Goal: Information Seeking & Learning: Find specific fact

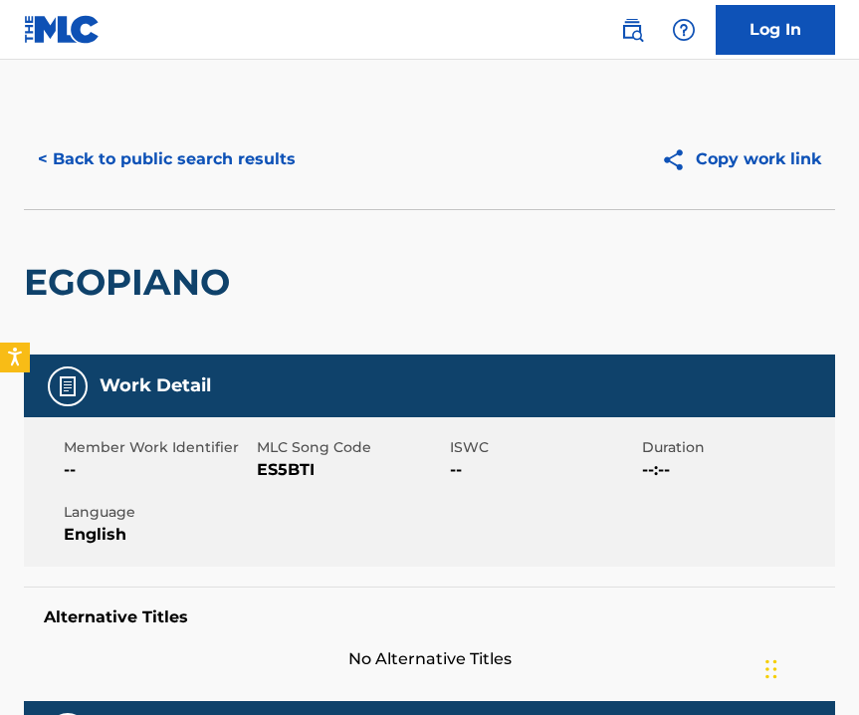
click at [242, 159] on button "< Back to public search results" at bounding box center [167, 159] width 286 height 50
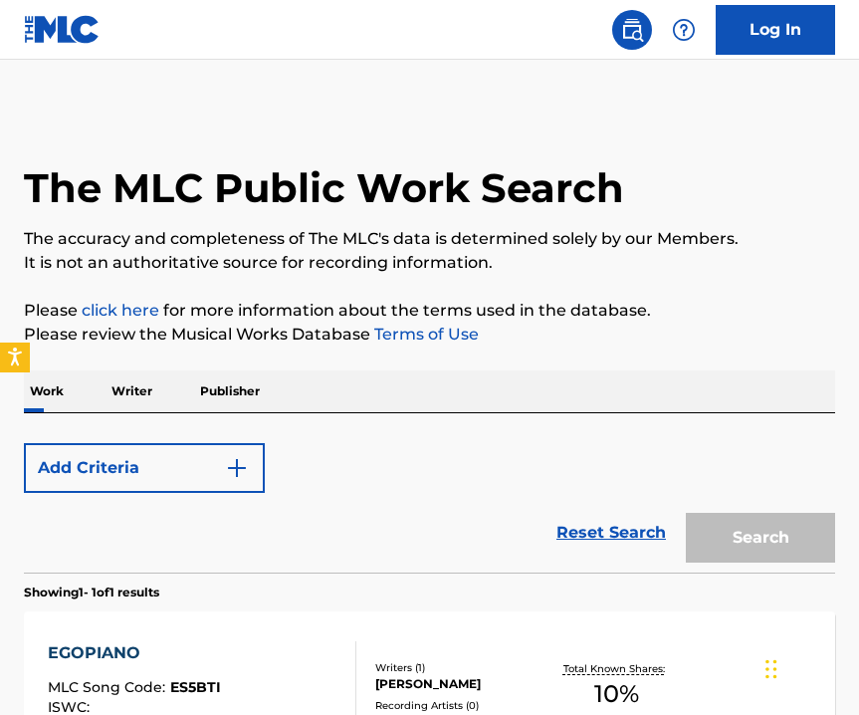
scroll to position [245, 0]
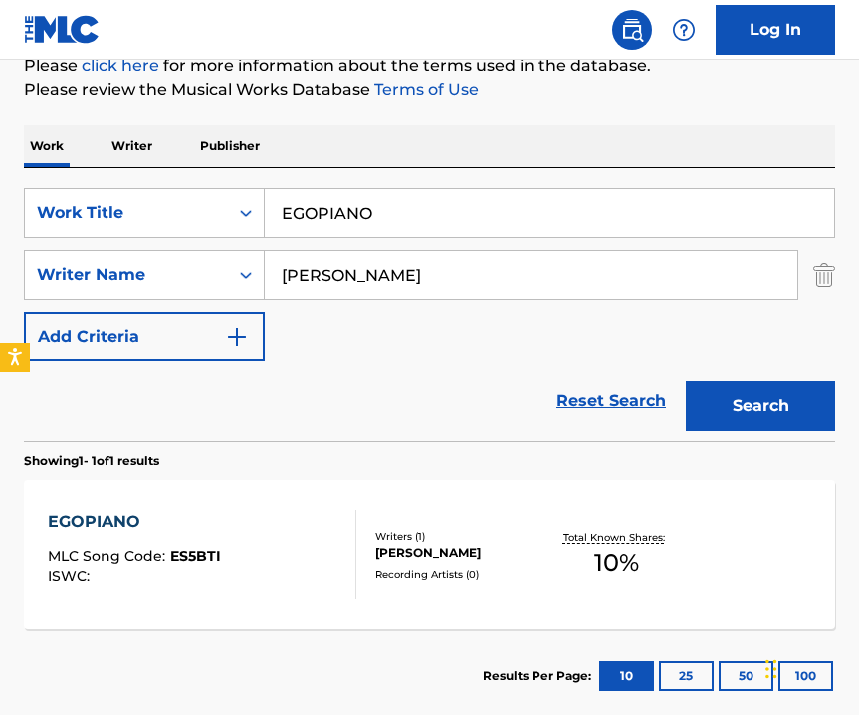
click at [332, 216] on input "EGOPIANO" at bounding box center [550, 213] width 570 height 48
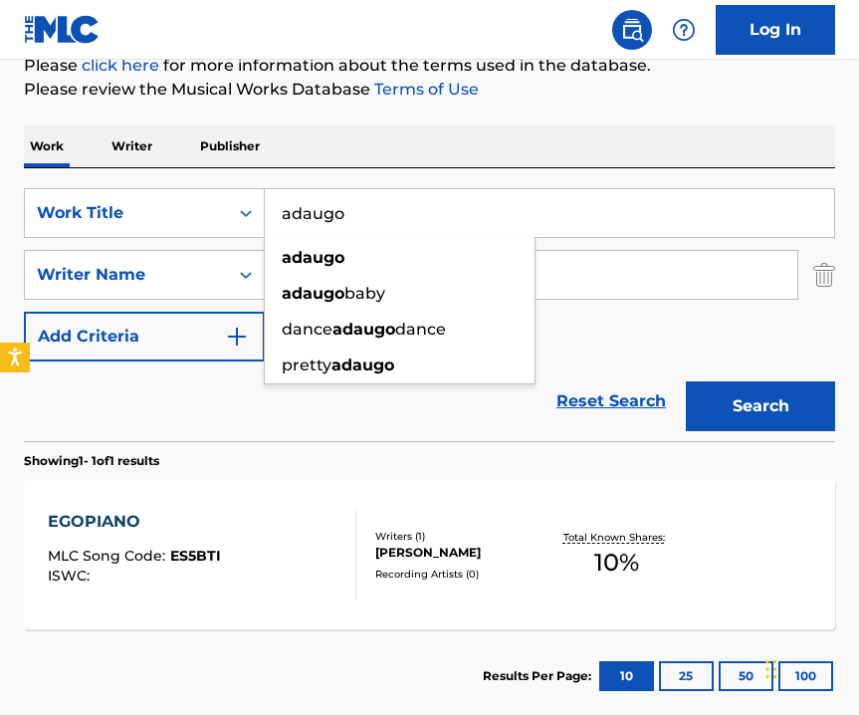
type input "adaugo"
click at [315, 435] on div "Reset Search Search" at bounding box center [430, 401] width 812 height 80
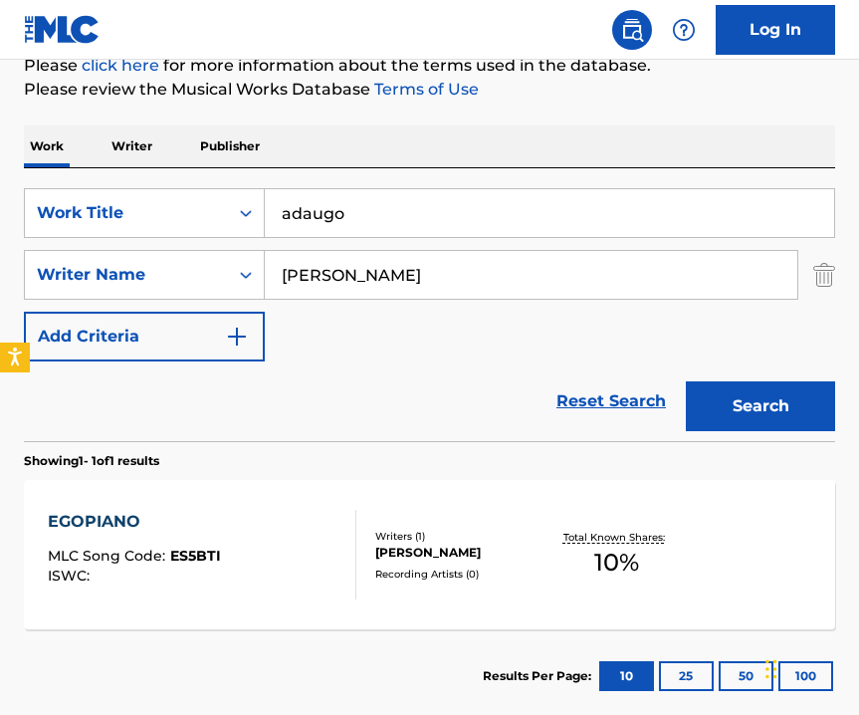
click at [309, 275] on input "[PERSON_NAME]" at bounding box center [531, 275] width 533 height 48
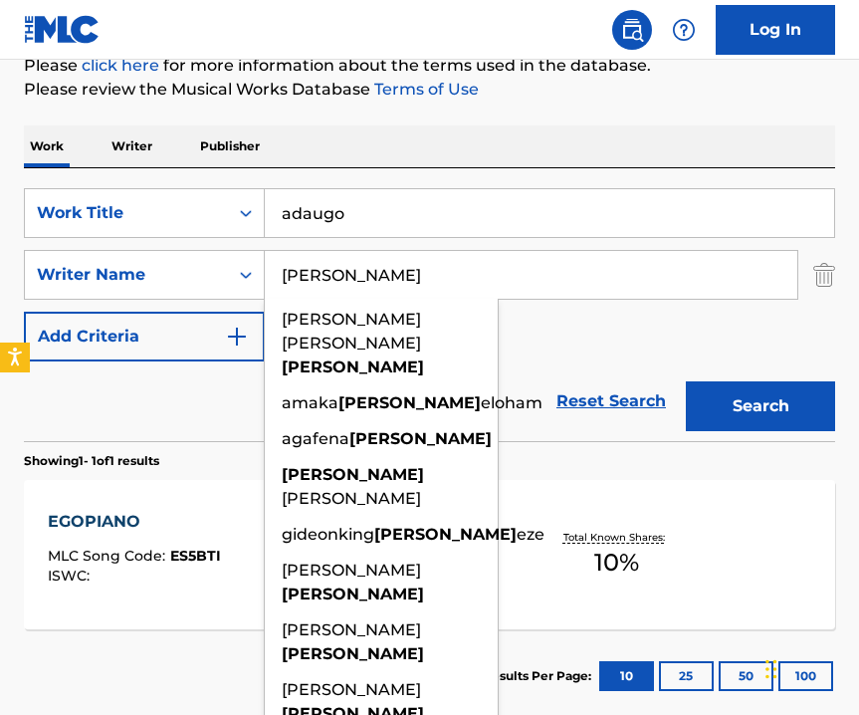
click at [391, 280] on input "[PERSON_NAME]" at bounding box center [531, 275] width 533 height 48
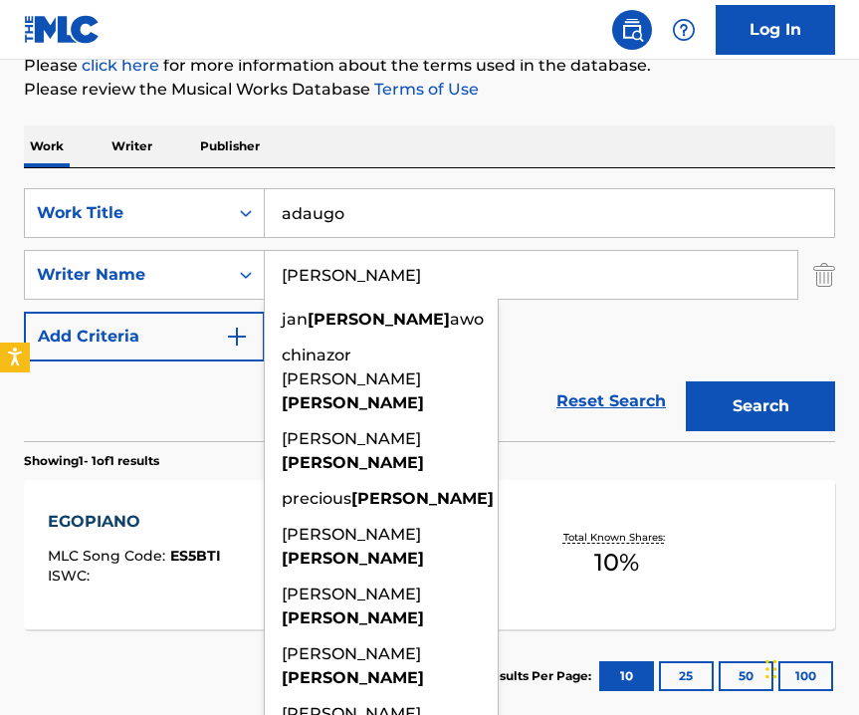
type input "[PERSON_NAME]"
click at [802, 406] on button "Search" at bounding box center [760, 406] width 149 height 50
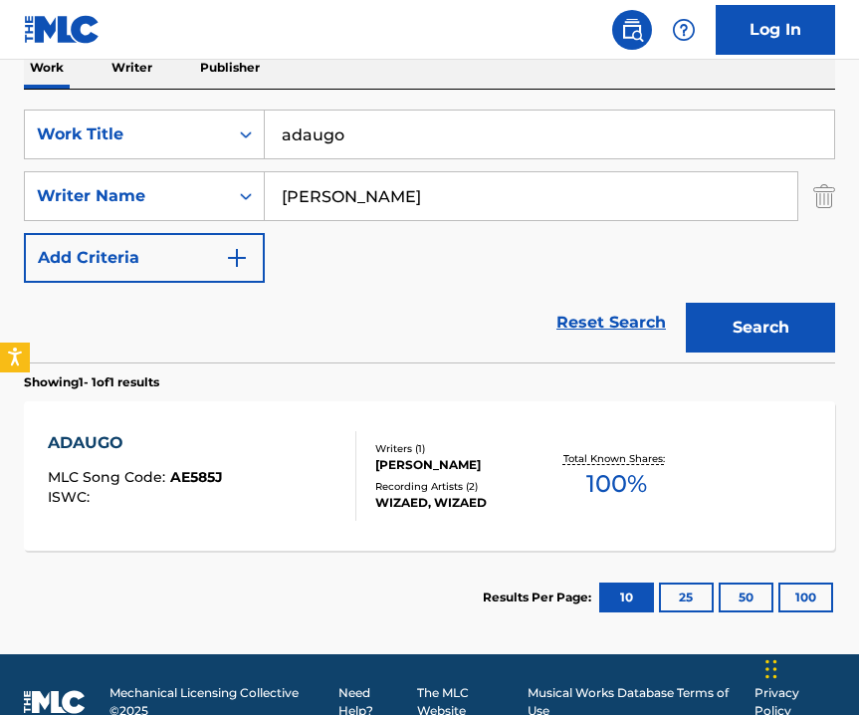
scroll to position [358, 0]
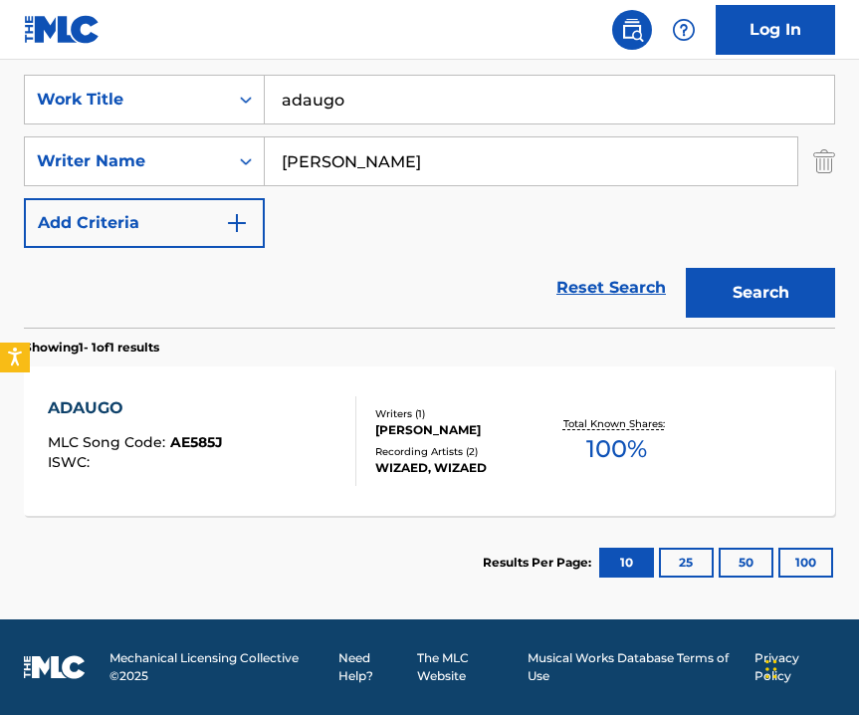
click at [452, 442] on div "Writers ( 1 ) [PERSON_NAME] Recording Artists ( 2 ) [PERSON_NAME], WIZAED" at bounding box center [452, 441] width 193 height 71
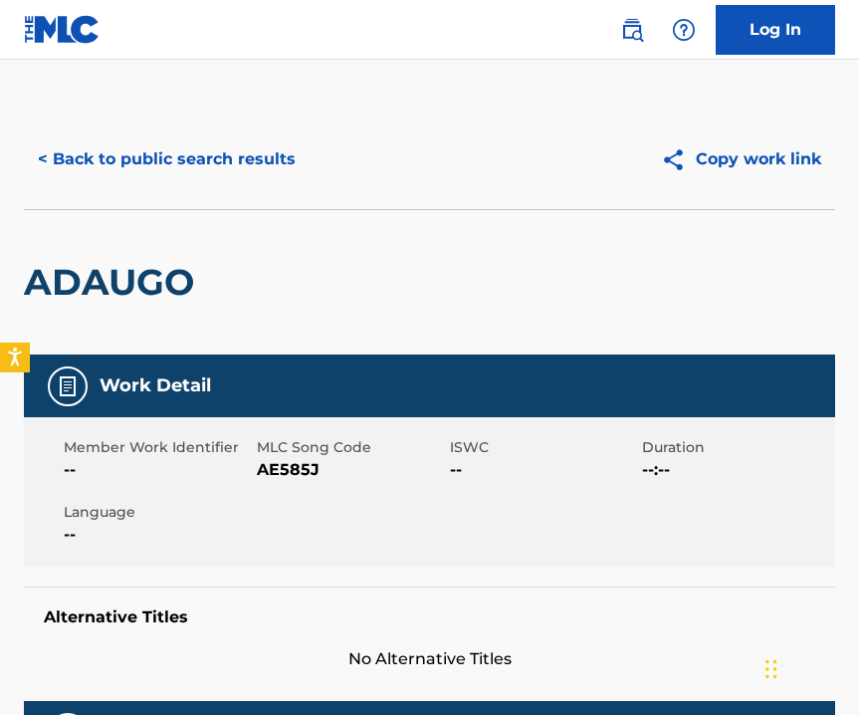
click at [452, 442] on span "ISWC" at bounding box center [544, 447] width 188 height 21
click at [162, 561] on div "Member Work Identifier -- MLC Song Code AE585J ISWC -- Duration --:-- Language …" at bounding box center [430, 491] width 812 height 149
click at [98, 159] on button "< Back to public search results" at bounding box center [167, 159] width 286 height 50
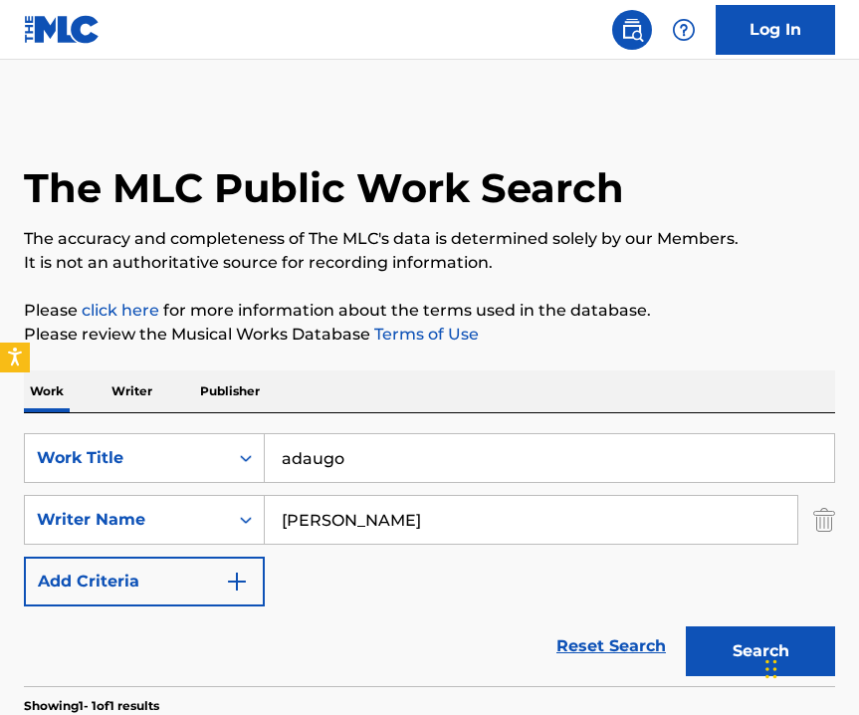
scroll to position [245, 0]
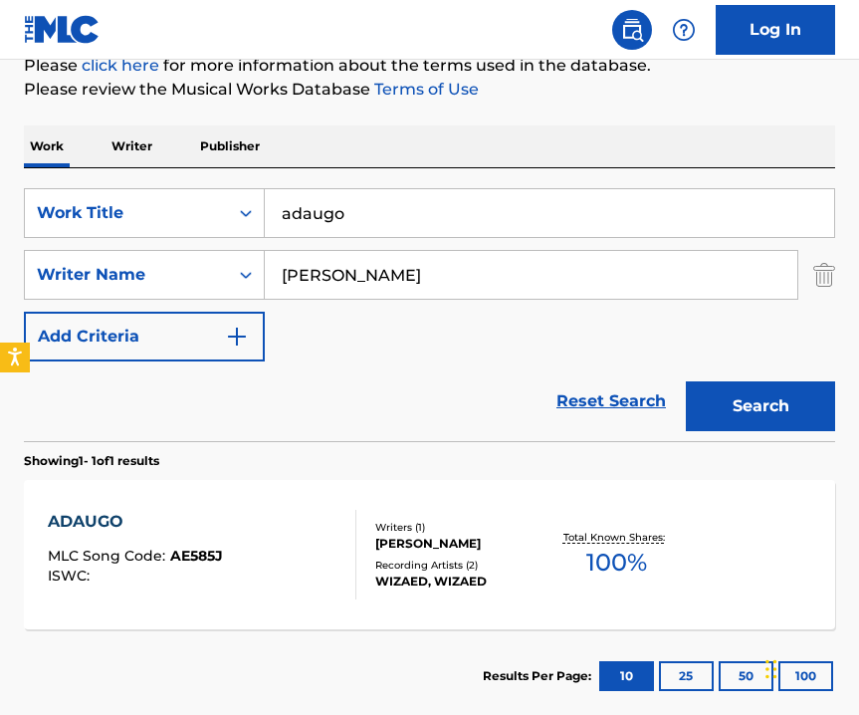
click at [350, 277] on input "[PERSON_NAME]" at bounding box center [531, 275] width 533 height 48
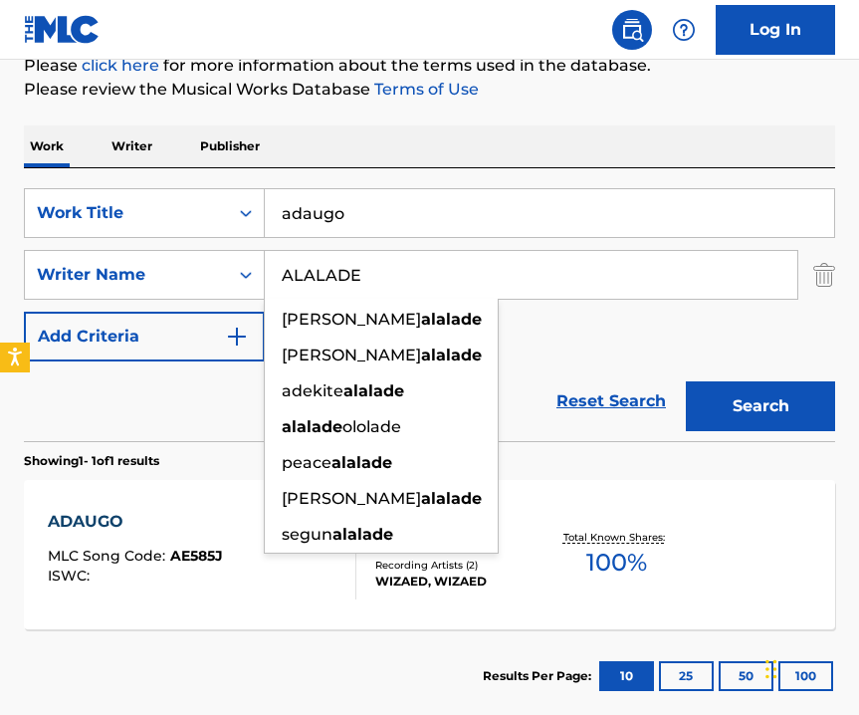
type input "ALALADE"
click at [784, 417] on button "Search" at bounding box center [760, 406] width 149 height 50
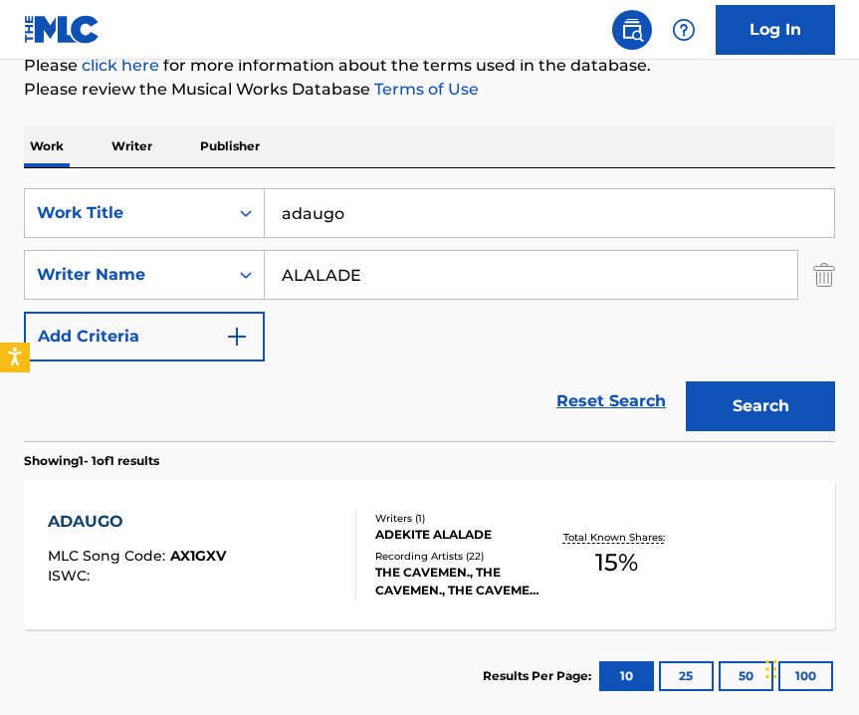
click at [455, 550] on div "Recording Artists ( 22 )" at bounding box center [462, 556] width 174 height 15
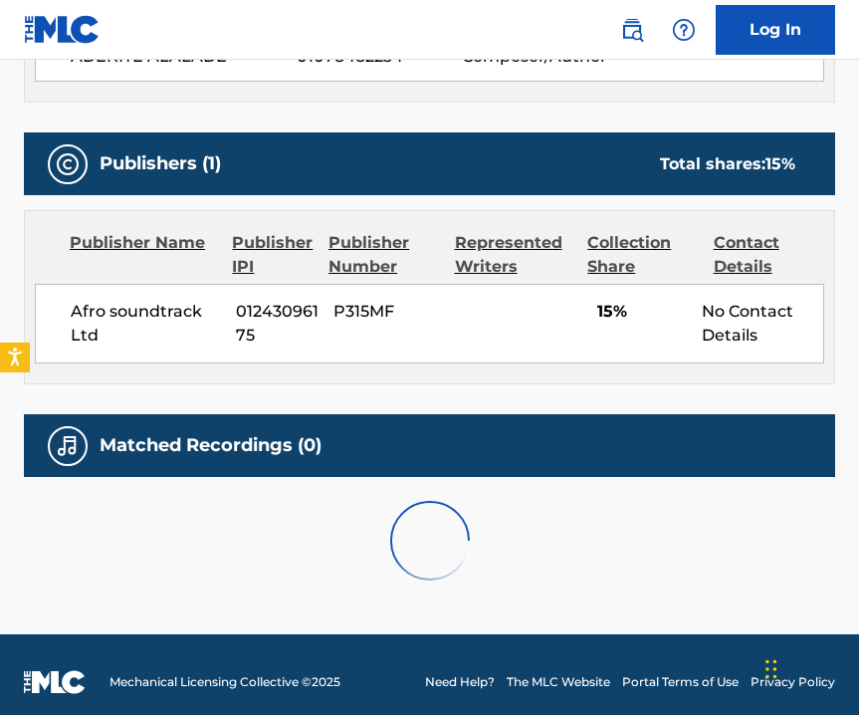
scroll to position [811, 0]
